Goal: Information Seeking & Learning: Learn about a topic

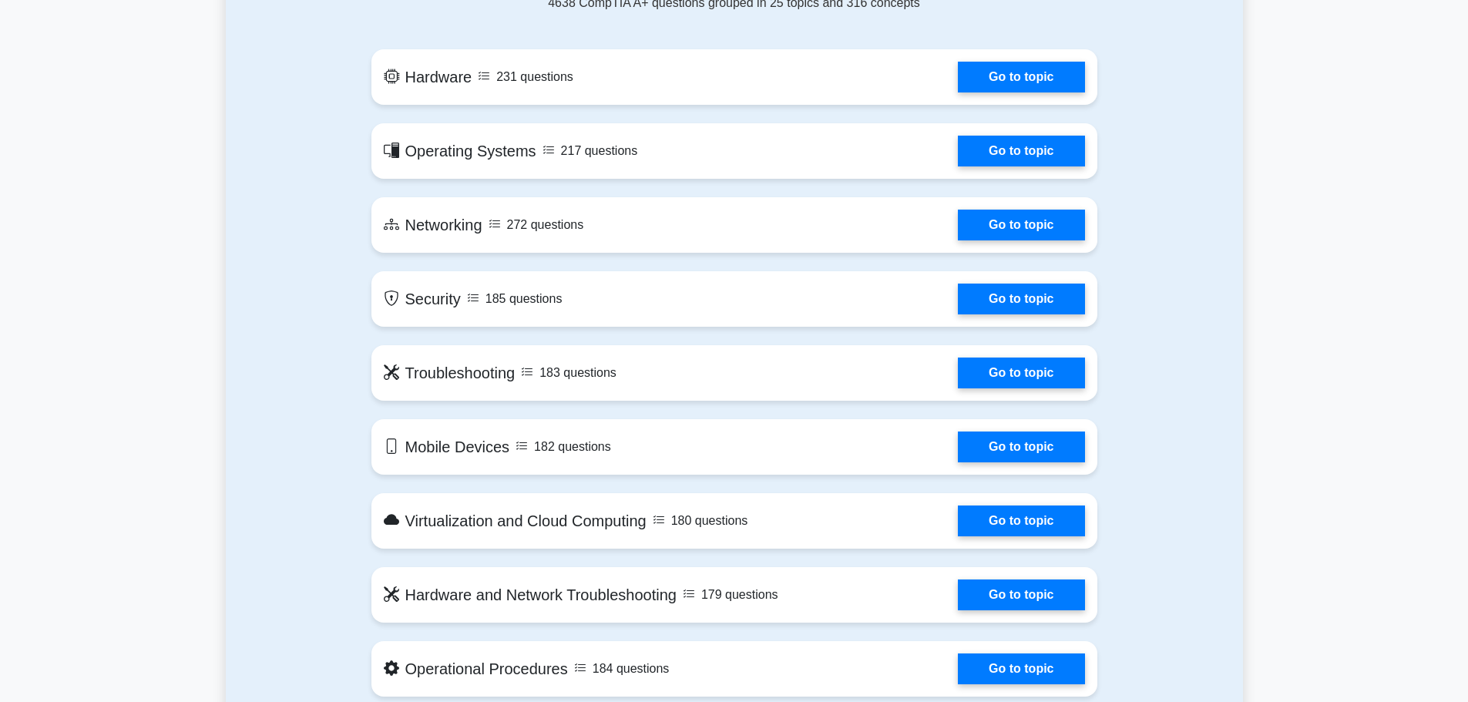
scroll to position [694, 0]
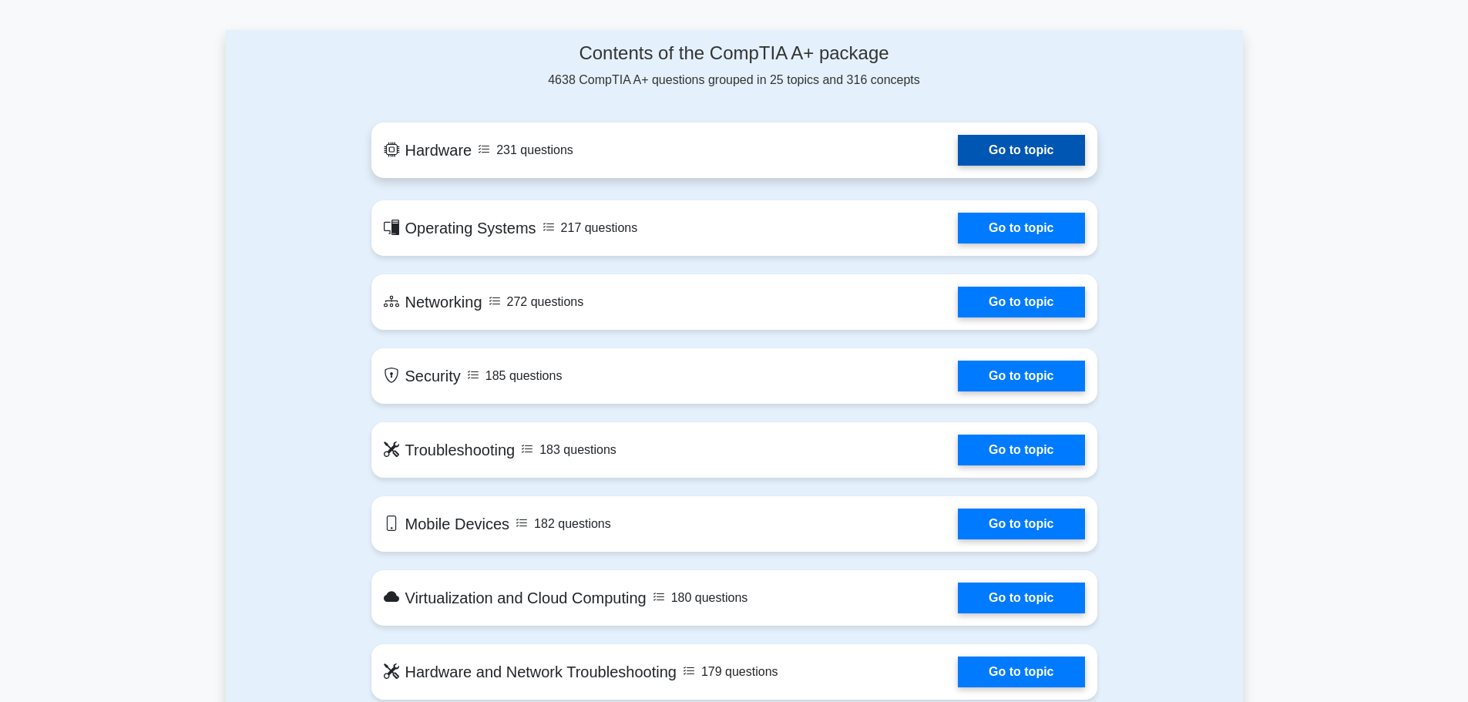
click at [1027, 141] on link "Go to topic" at bounding box center [1021, 150] width 126 height 31
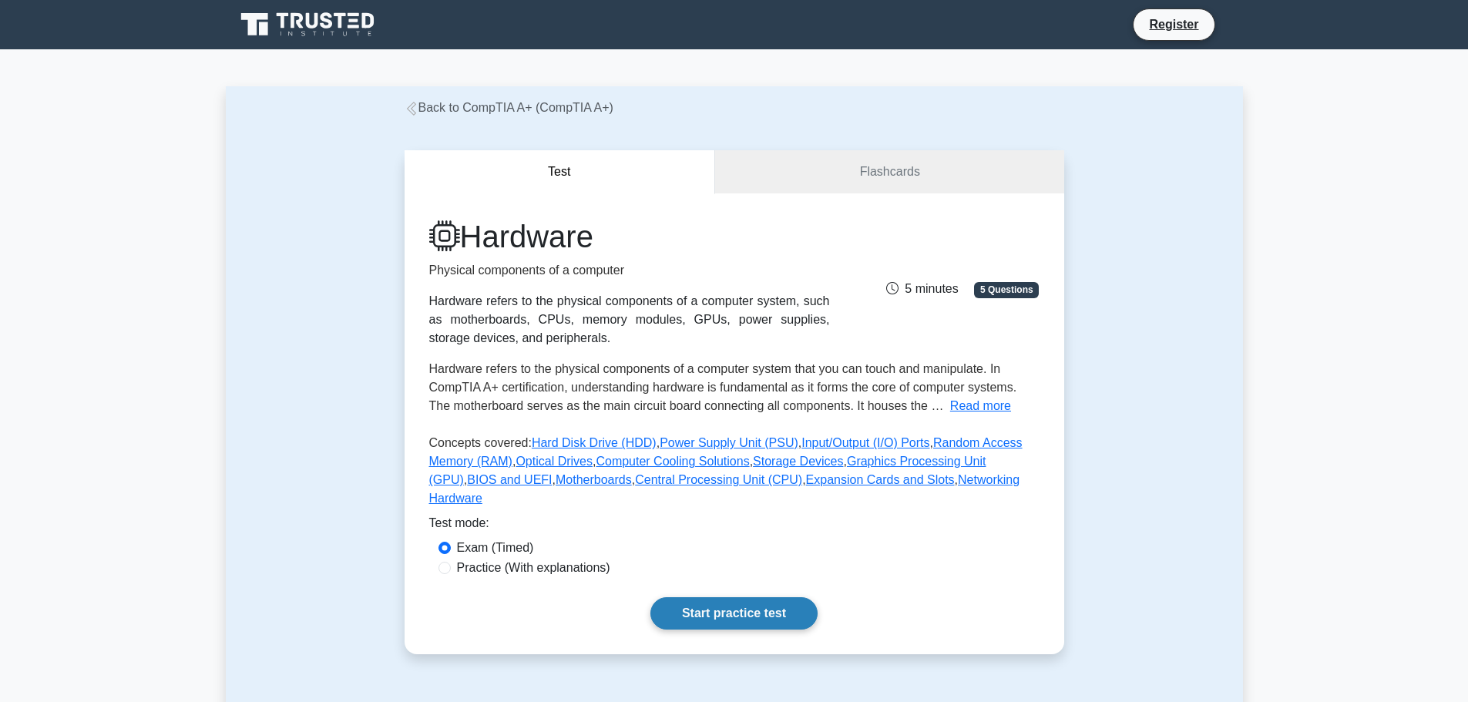
click at [760, 597] on link "Start practice test" at bounding box center [734, 613] width 167 height 32
